Goal: Task Accomplishment & Management: Use online tool/utility

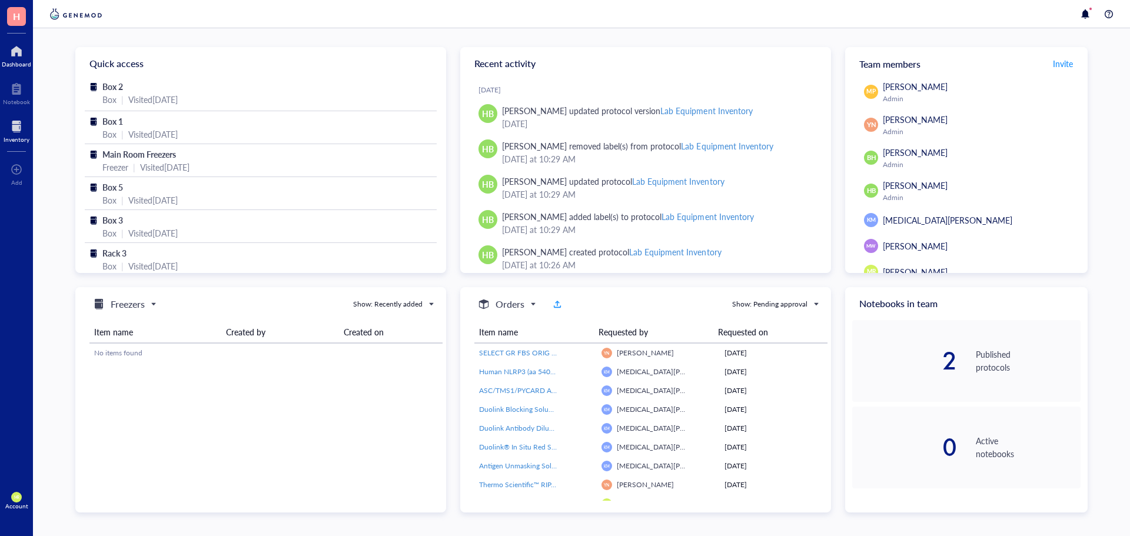
click at [16, 133] on div at bounding box center [17, 126] width 26 height 19
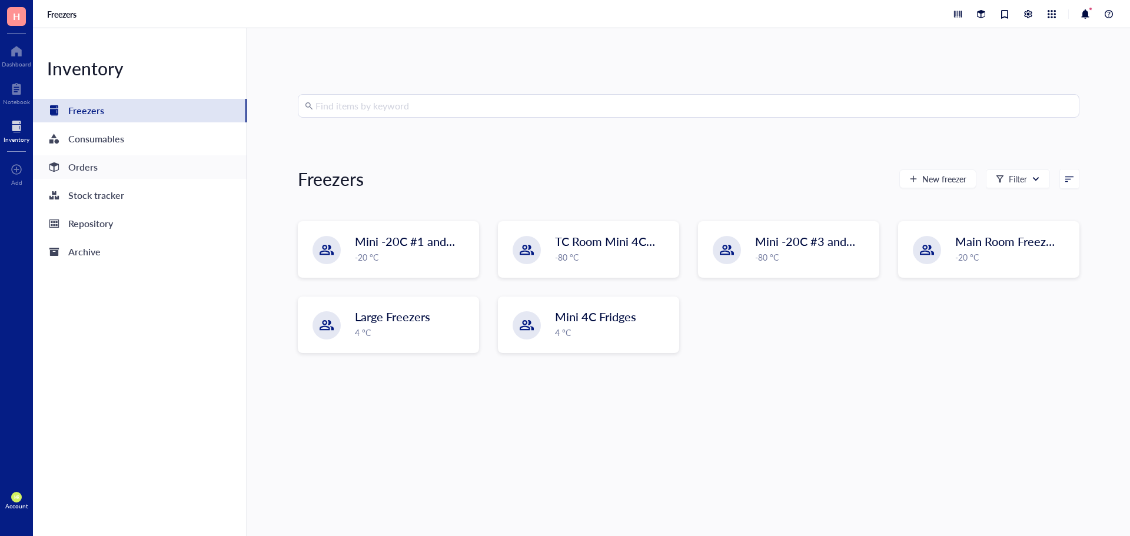
click at [94, 175] on div "Orders" at bounding box center [140, 167] width 214 height 24
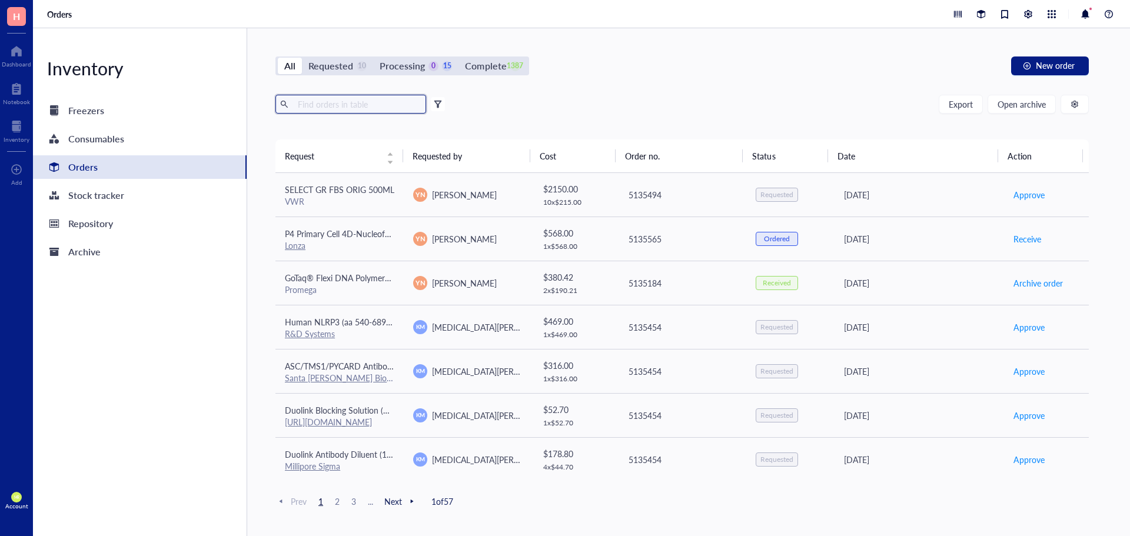
click at [394, 99] on input "text" at bounding box center [357, 104] width 128 height 18
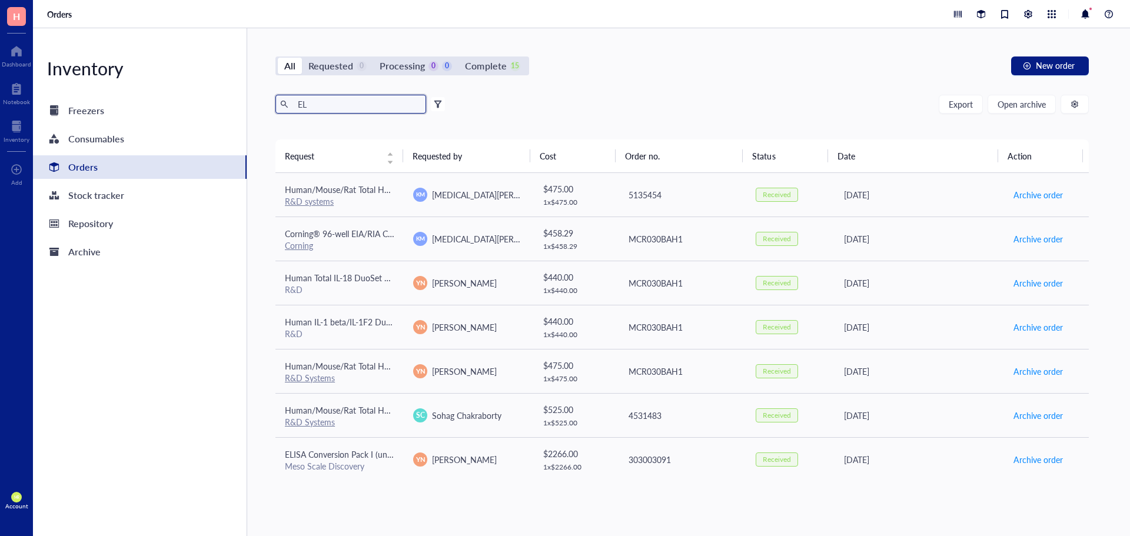
type input "E"
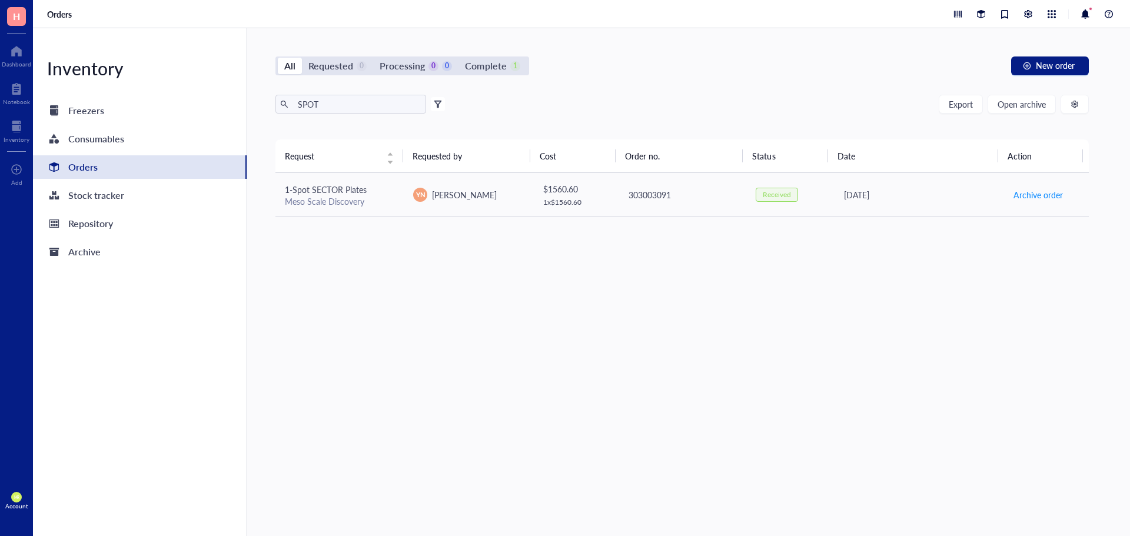
drag, startPoint x: 351, startPoint y: 94, endPoint x: 299, endPoint y: 94, distance: 51.8
click at [299, 94] on div "All Requested 0 Processing 0 0 Complete 1 New order SPOT Export Open archive Fi…" at bounding box center [681, 282] width 869 height 508
click at [335, 109] on input "SPOT" at bounding box center [357, 104] width 128 height 18
drag, startPoint x: 339, startPoint y: 111, endPoint x: 283, endPoint y: 104, distance: 56.4
click at [283, 104] on span "SPOT" at bounding box center [350, 104] width 151 height 19
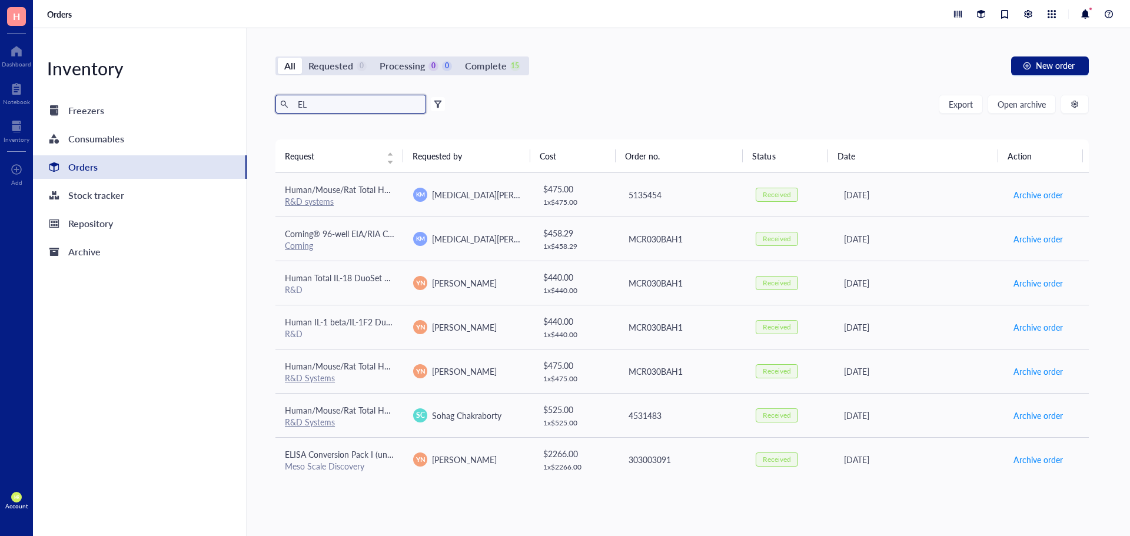
type input "E"
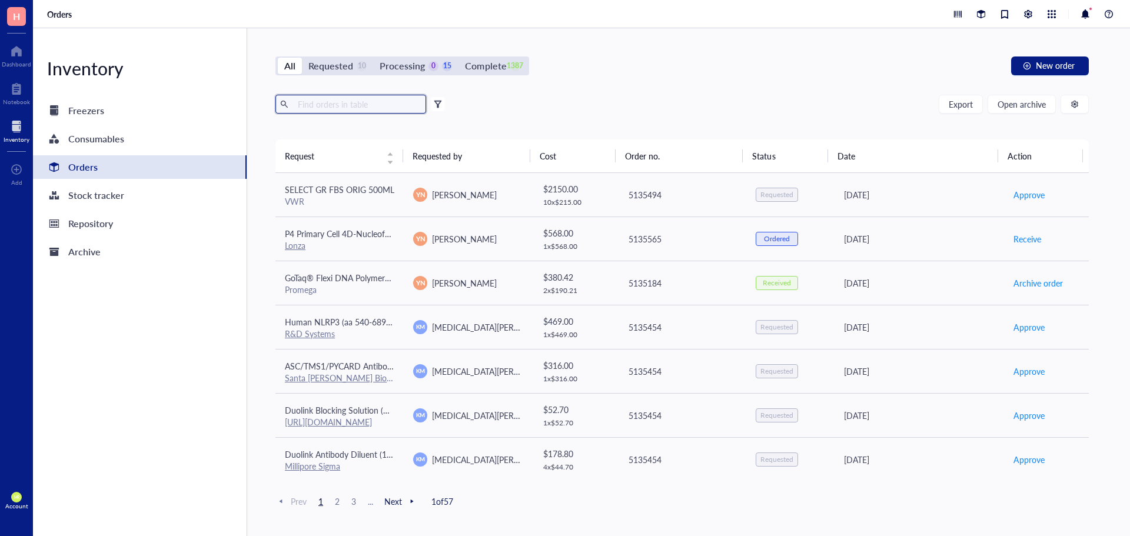
click at [12, 139] on div "Inventory" at bounding box center [17, 139] width 26 height 7
